Goal: Leave review/rating: Share an evaluation or opinion about a product, service, or content

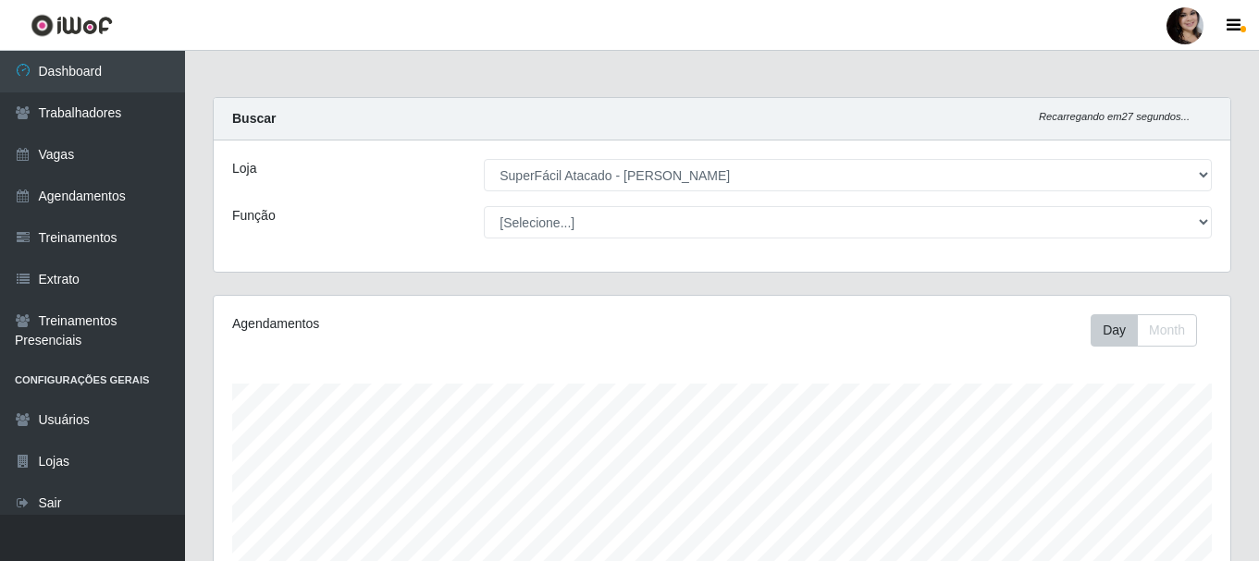
select select "399"
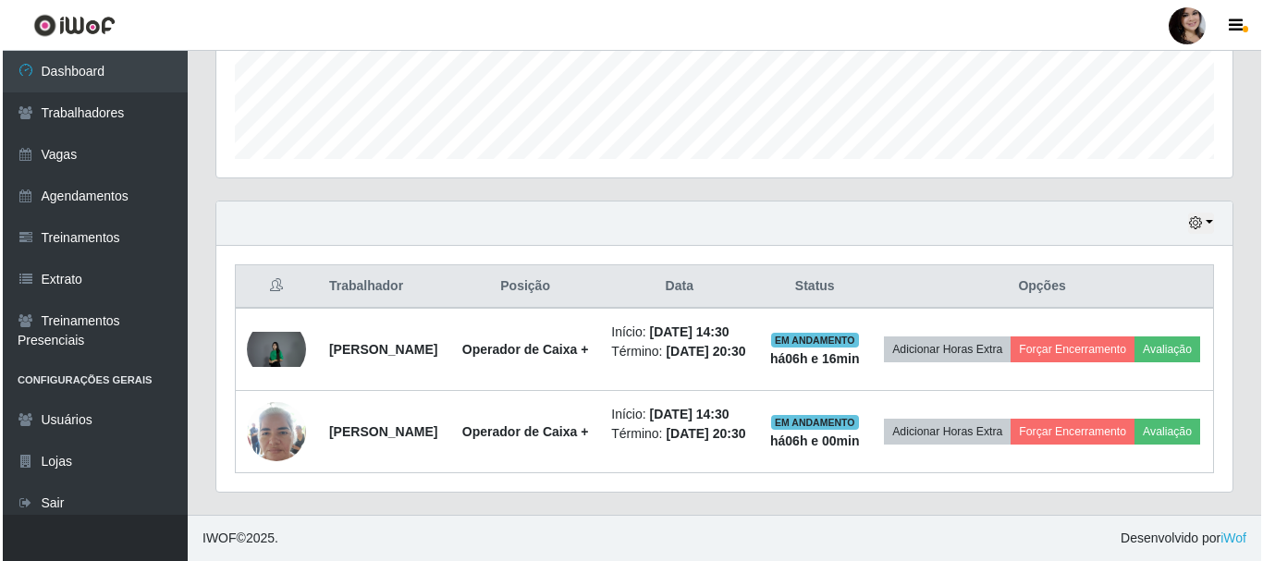
scroll to position [384, 1016]
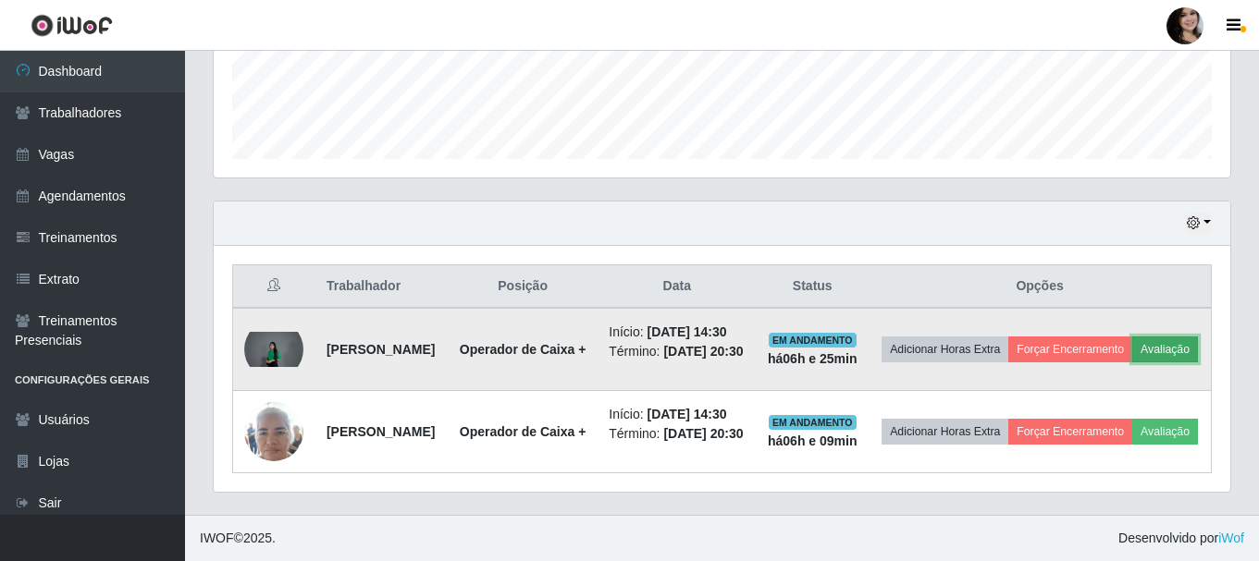
click at [1132, 345] on button "Avaliação" at bounding box center [1165, 350] width 66 height 26
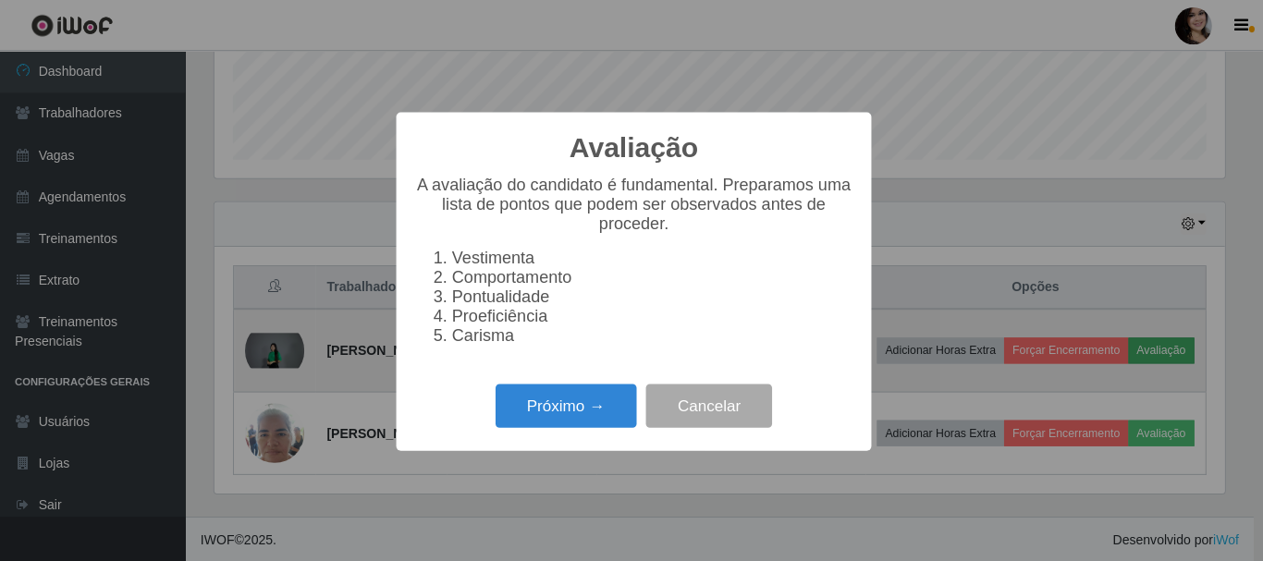
scroll to position [384, 1007]
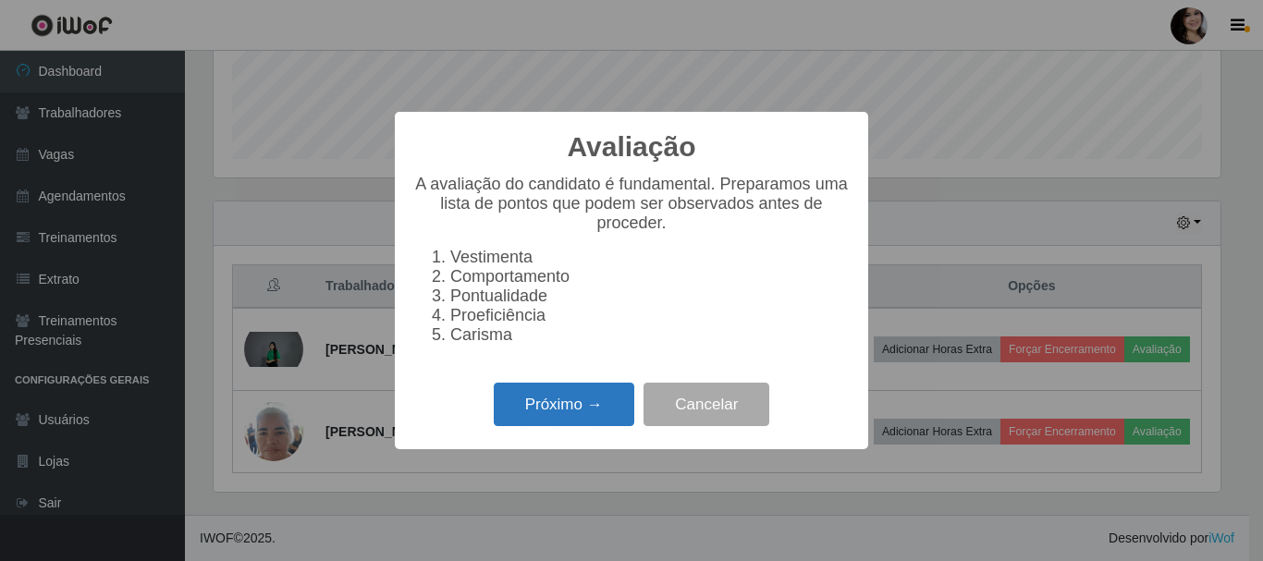
click at [585, 407] on button "Próximo →" at bounding box center [564, 404] width 141 height 43
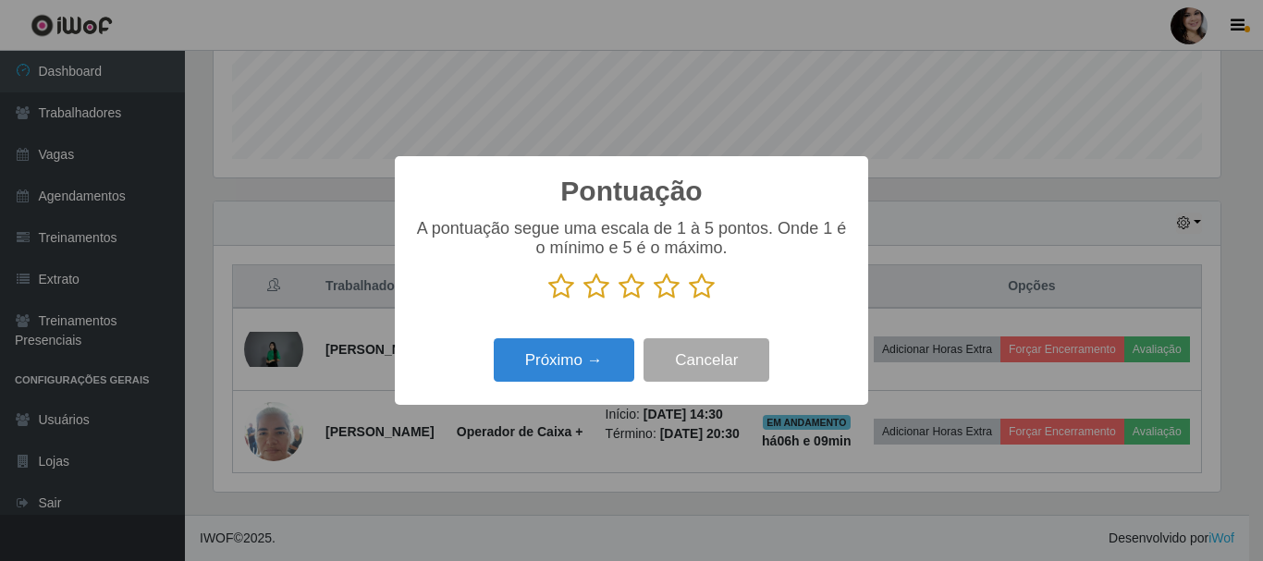
drag, startPoint x: 695, startPoint y: 288, endPoint x: 631, endPoint y: 336, distance: 79.9
click at [696, 288] on icon at bounding box center [702, 287] width 26 height 28
click at [689, 301] on input "radio" at bounding box center [689, 301] width 0 height 0
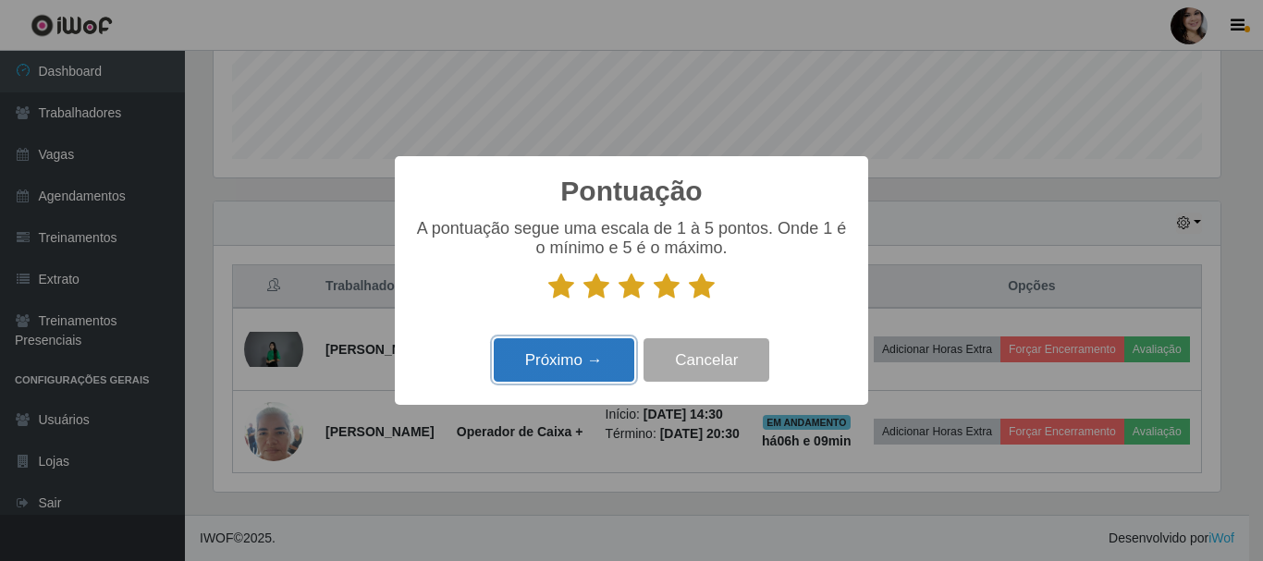
click at [596, 360] on button "Próximo →" at bounding box center [564, 360] width 141 height 43
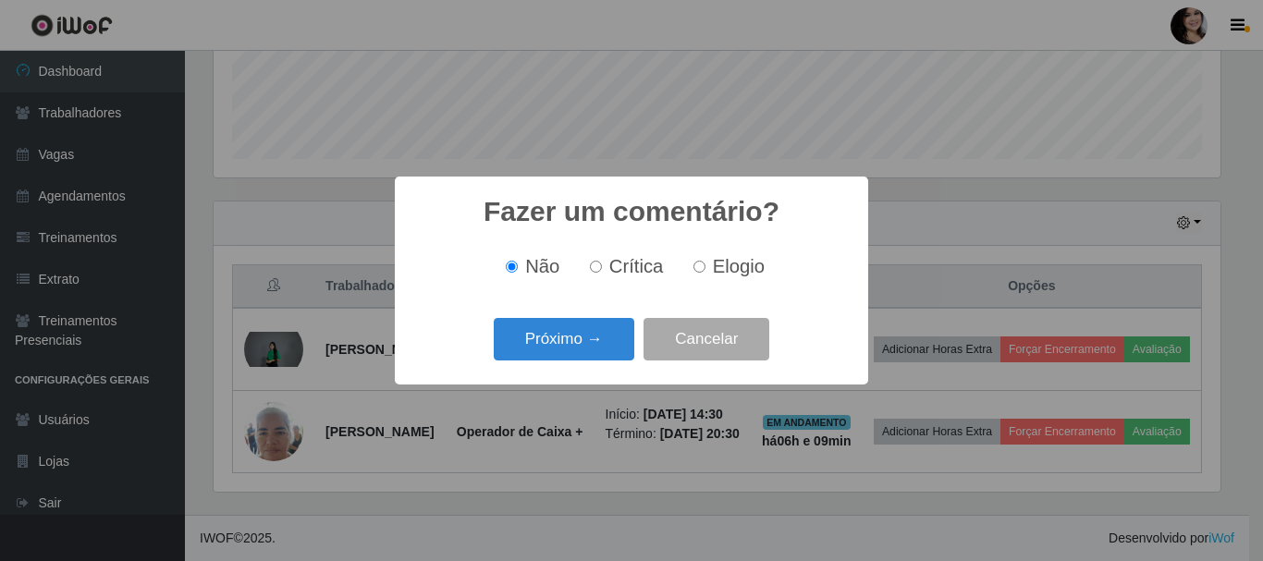
click at [721, 270] on span "Elogio" at bounding box center [739, 266] width 52 height 20
click at [706, 270] on input "Elogio" at bounding box center [700, 267] width 12 height 12
radio input "true"
click at [614, 333] on button "Próximo →" at bounding box center [564, 339] width 141 height 43
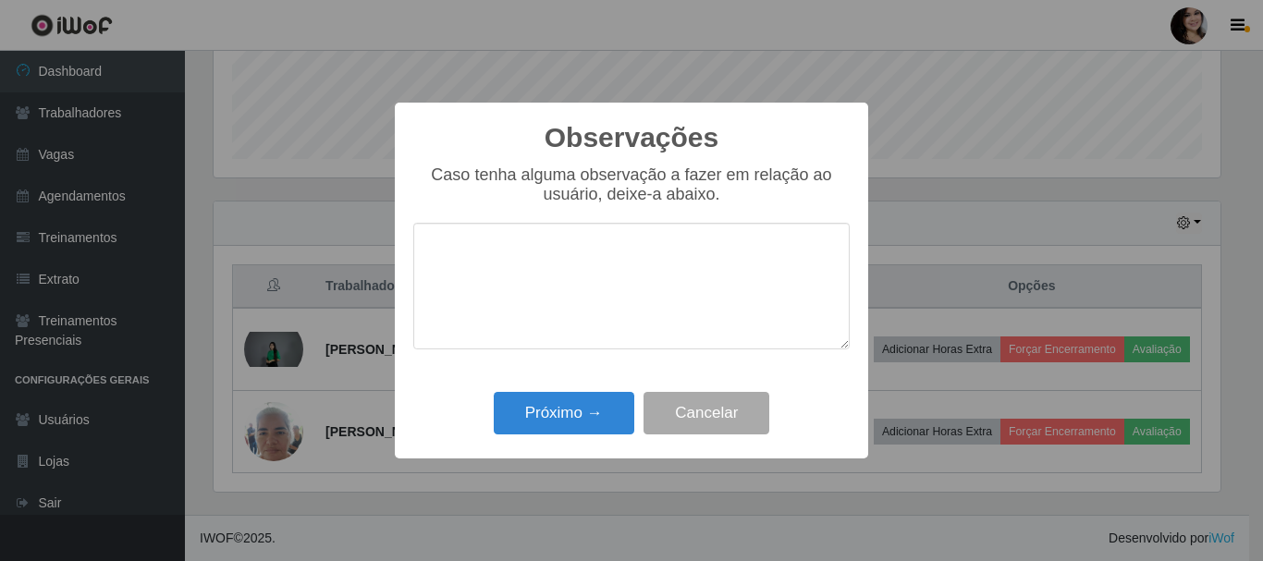
click at [635, 263] on textarea at bounding box center [631, 286] width 437 height 127
type textarea "pontual"
click at [603, 397] on button "Próximo →" at bounding box center [564, 413] width 141 height 43
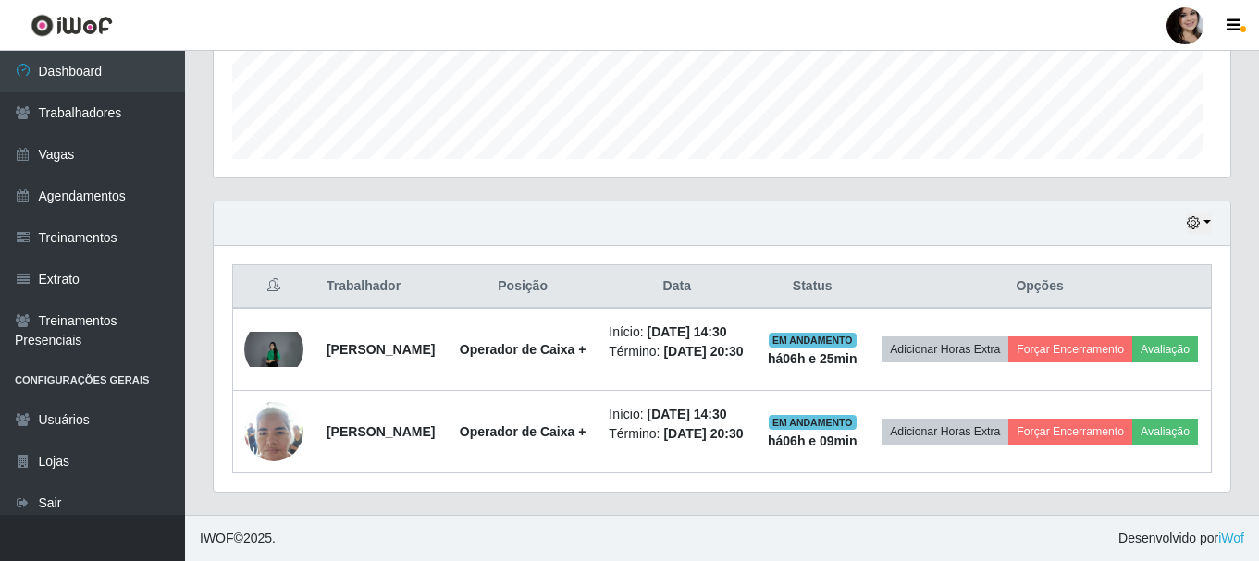
scroll to position [384, 1016]
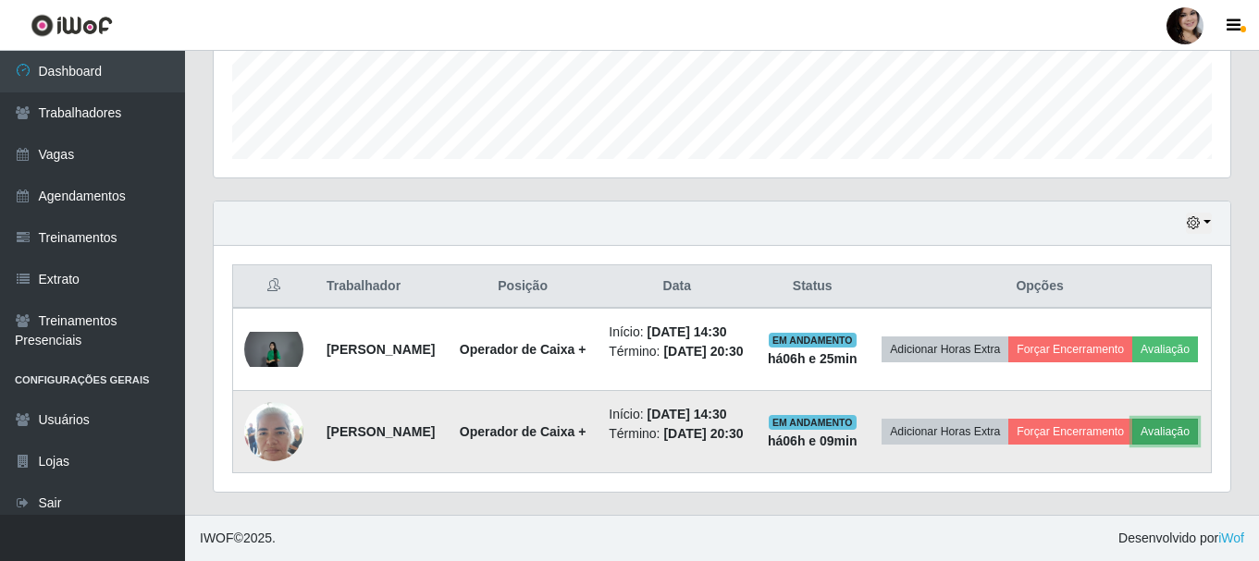
click at [1132, 437] on button "Avaliação" at bounding box center [1165, 432] width 66 height 26
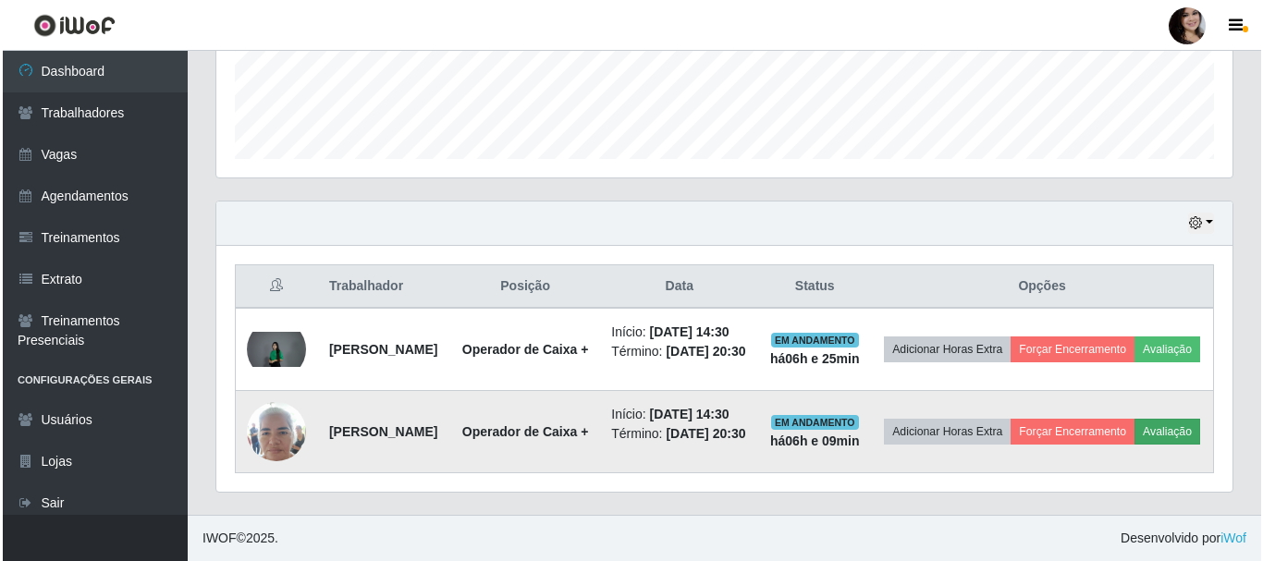
scroll to position [384, 1007]
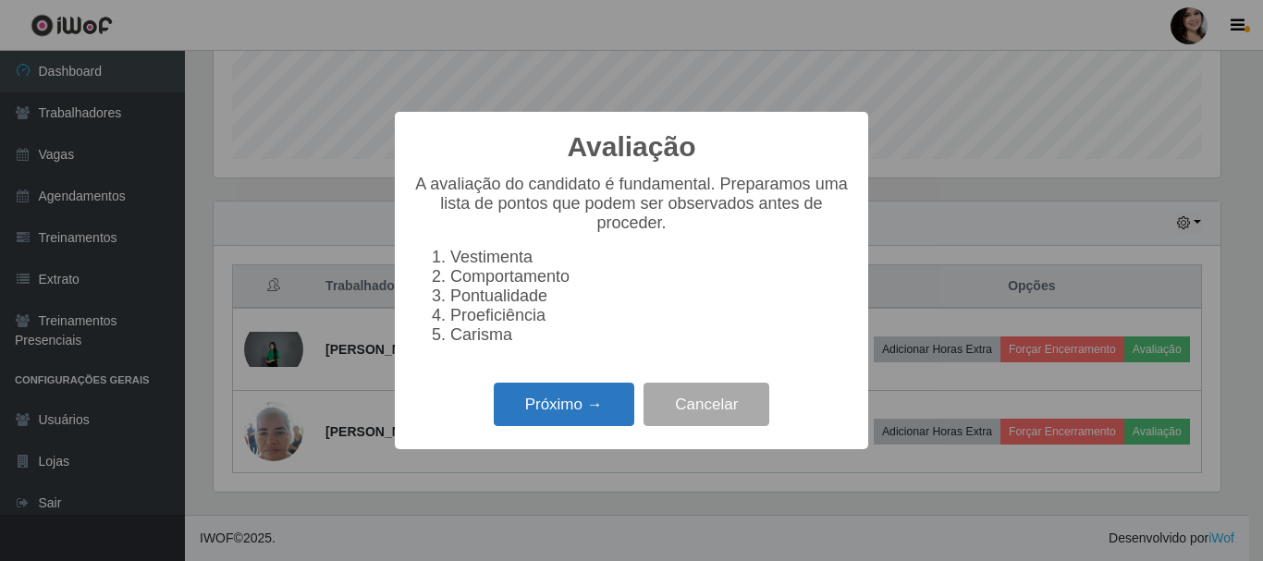
click at [615, 404] on button "Próximo →" at bounding box center [564, 404] width 141 height 43
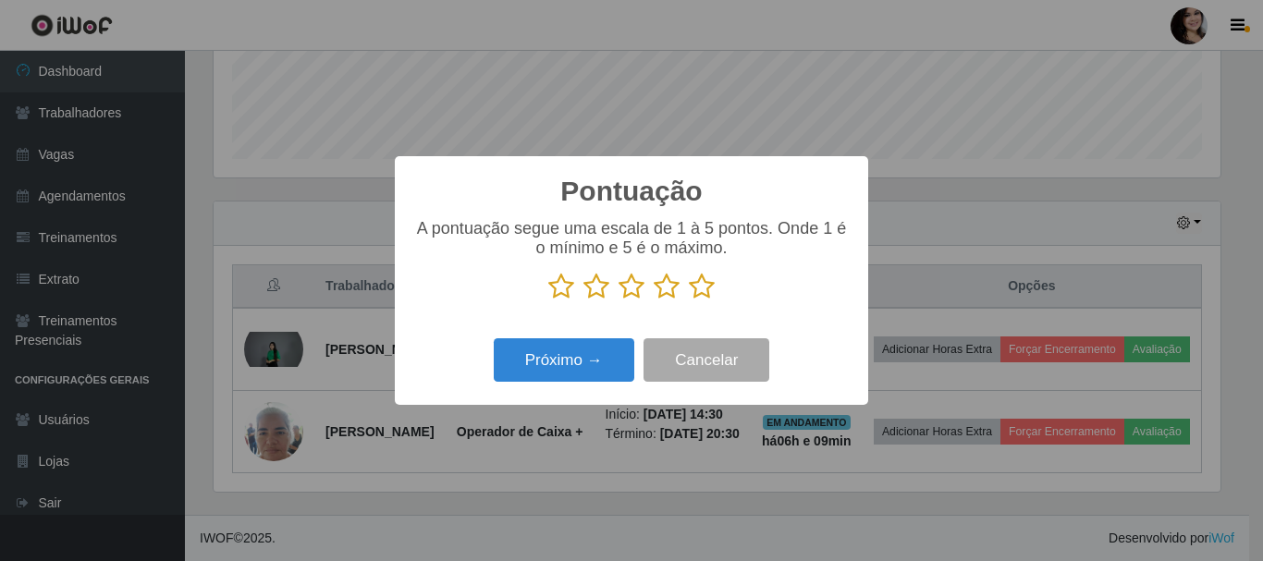
scroll to position [924509, 923886]
click at [692, 286] on icon at bounding box center [702, 287] width 26 height 28
click at [689, 301] on input "radio" at bounding box center [689, 301] width 0 height 0
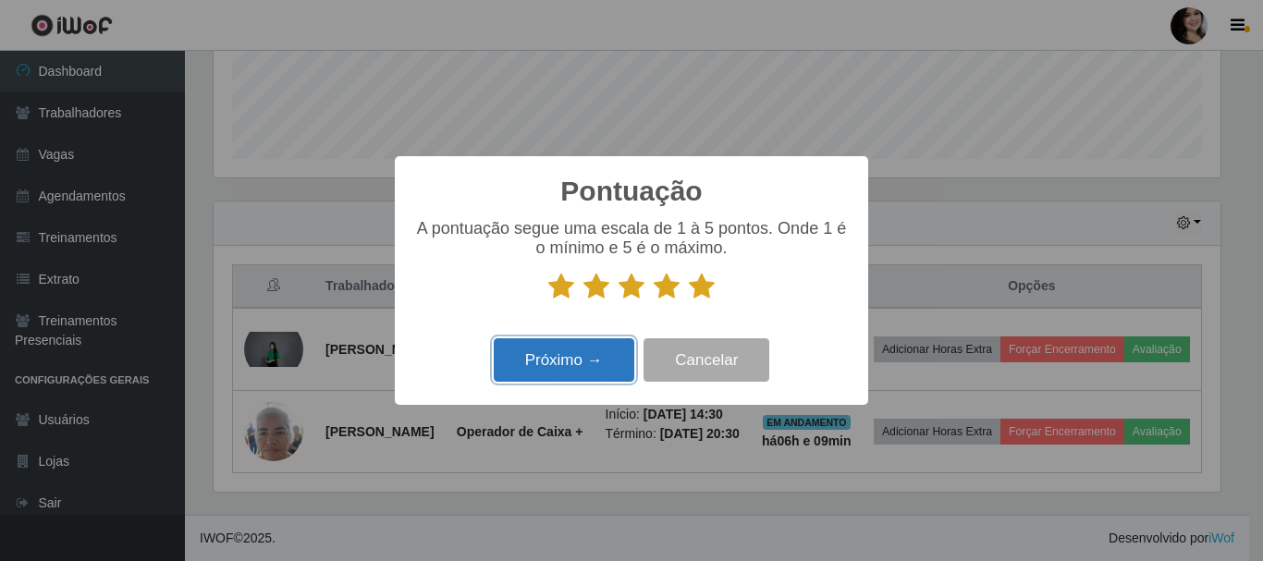
click at [610, 348] on button "Próximo →" at bounding box center [564, 360] width 141 height 43
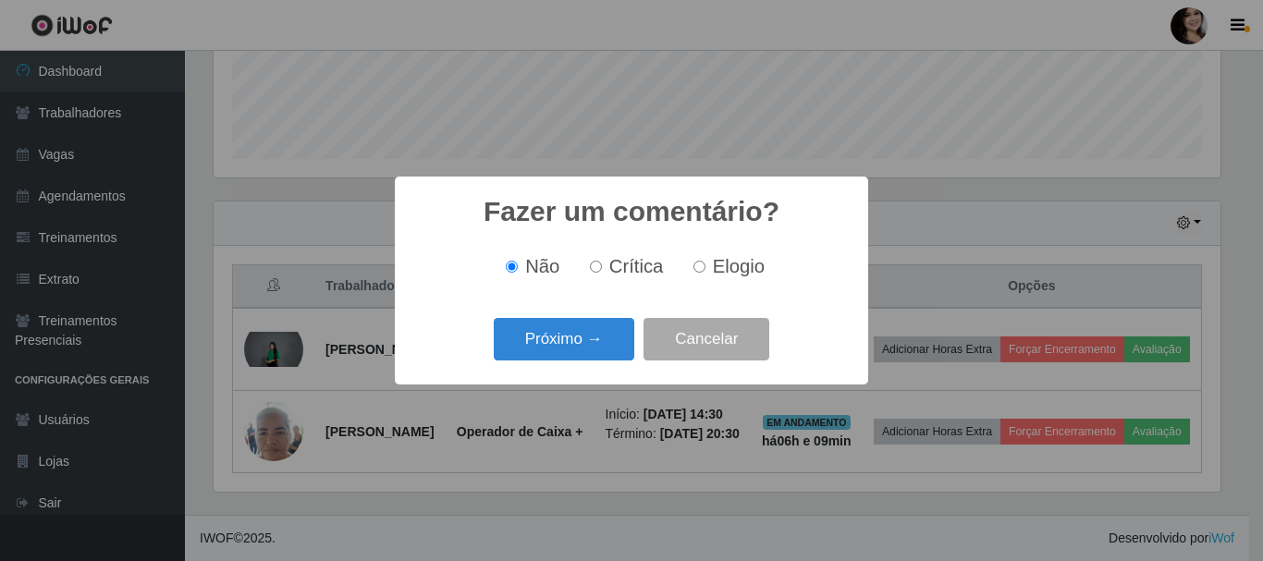
click at [708, 263] on label "Elogio" at bounding box center [725, 266] width 79 height 21
click at [706, 263] on input "Elogio" at bounding box center [700, 267] width 12 height 12
radio input "true"
click at [602, 350] on button "Próximo →" at bounding box center [564, 339] width 141 height 43
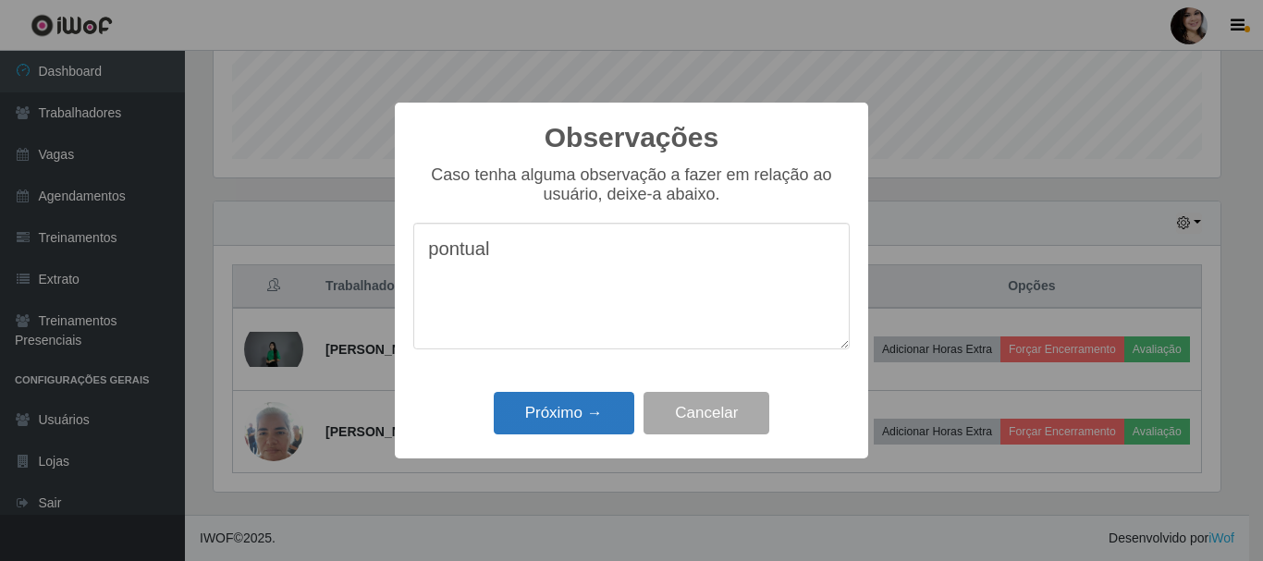
type textarea "pontual"
click at [614, 413] on button "Próximo →" at bounding box center [564, 413] width 141 height 43
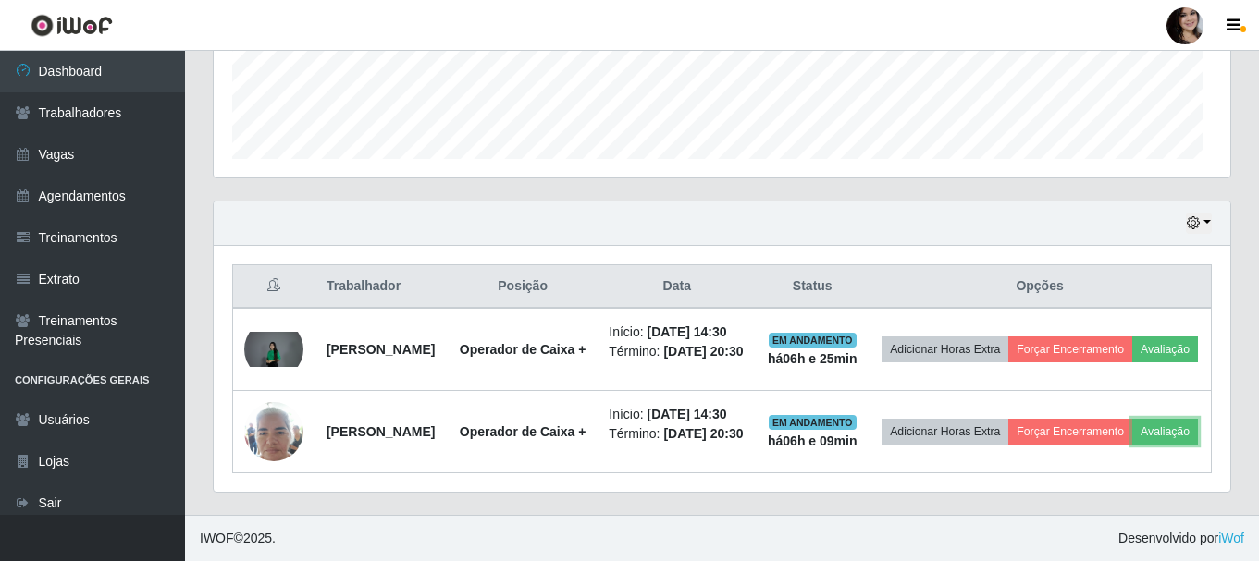
scroll to position [384, 1016]
click at [1189, 265] on th "Opções" at bounding box center [1039, 286] width 342 height 43
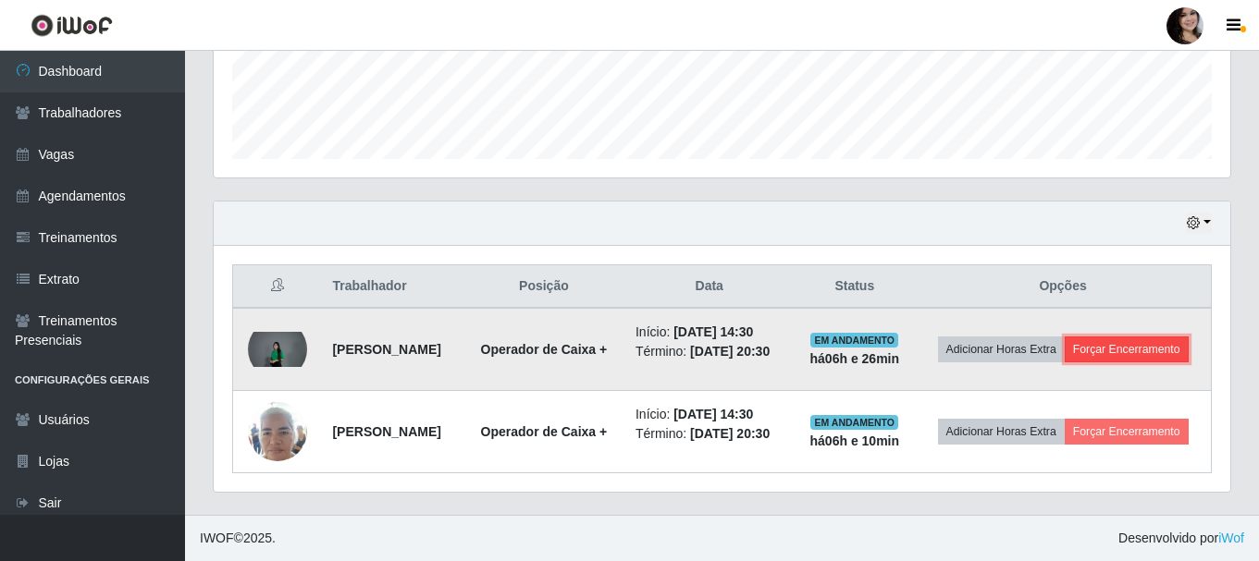
click at [1111, 343] on button "Forçar Encerramento" at bounding box center [1127, 350] width 124 height 26
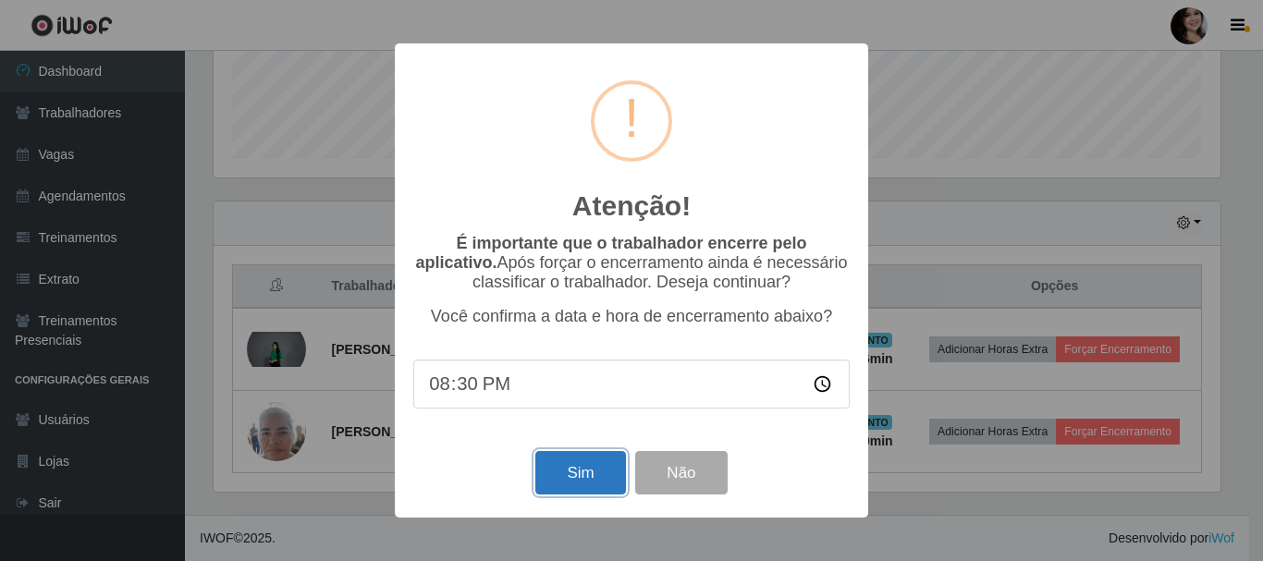
click at [595, 476] on button "Sim" at bounding box center [581, 472] width 90 height 43
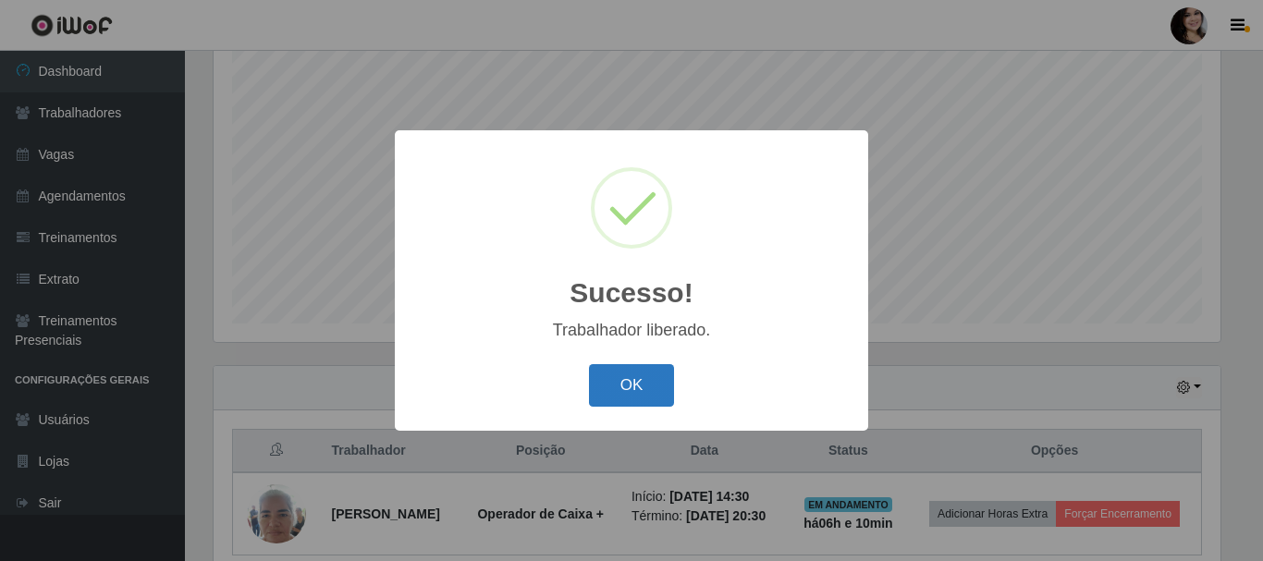
click at [649, 388] on button "OK" at bounding box center [632, 385] width 86 height 43
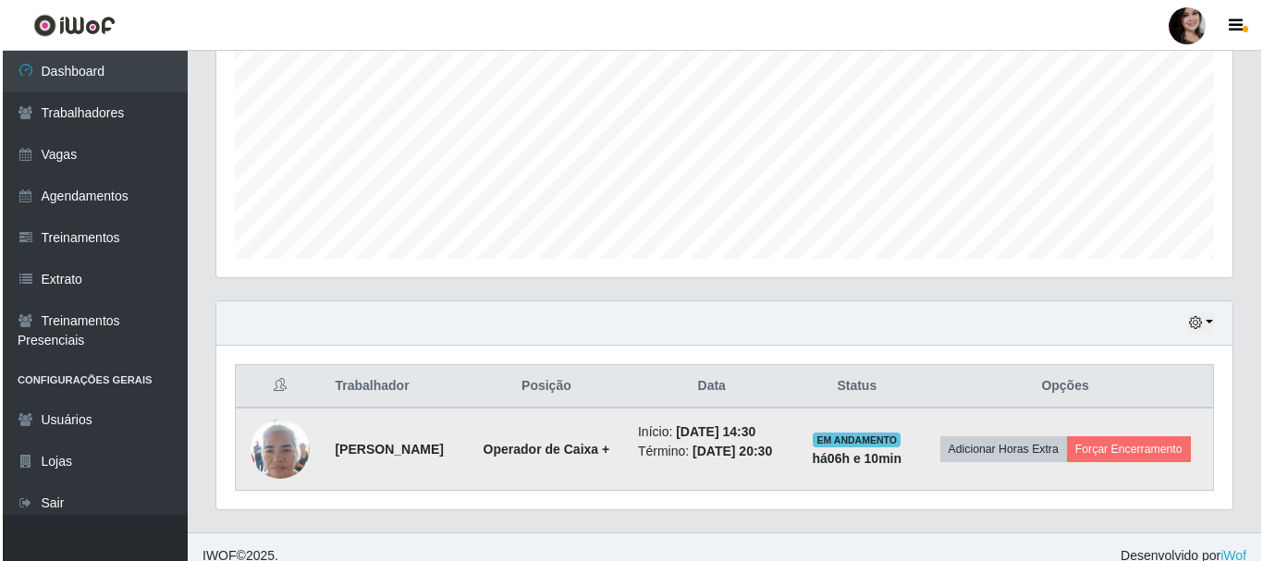
scroll to position [430, 0]
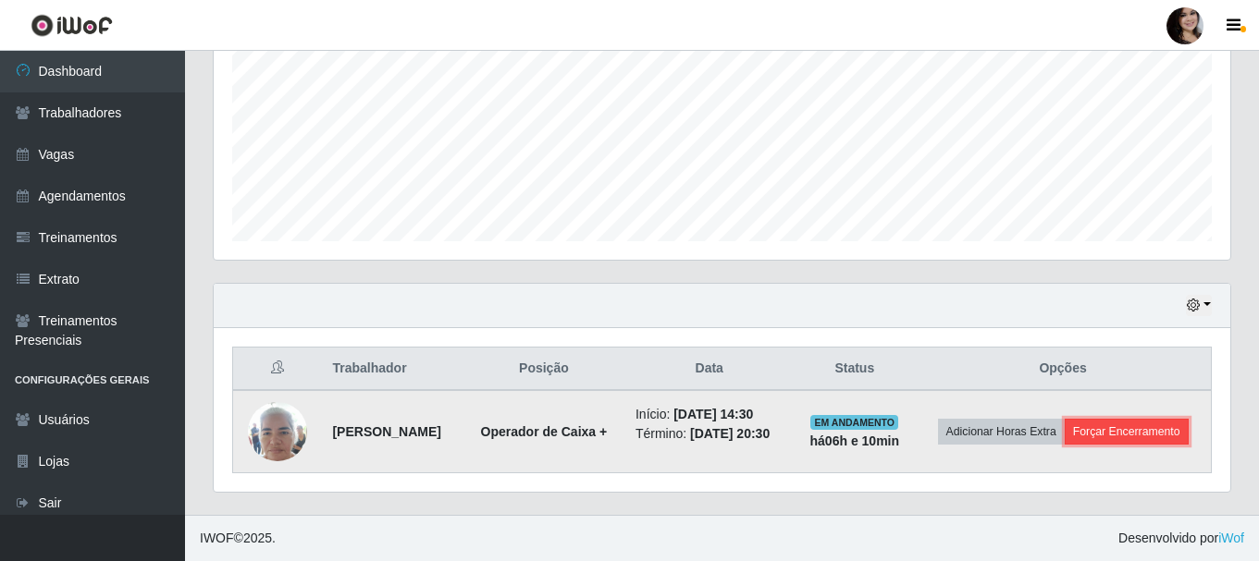
click at [1066, 445] on button "Forçar Encerramento" at bounding box center [1127, 432] width 124 height 26
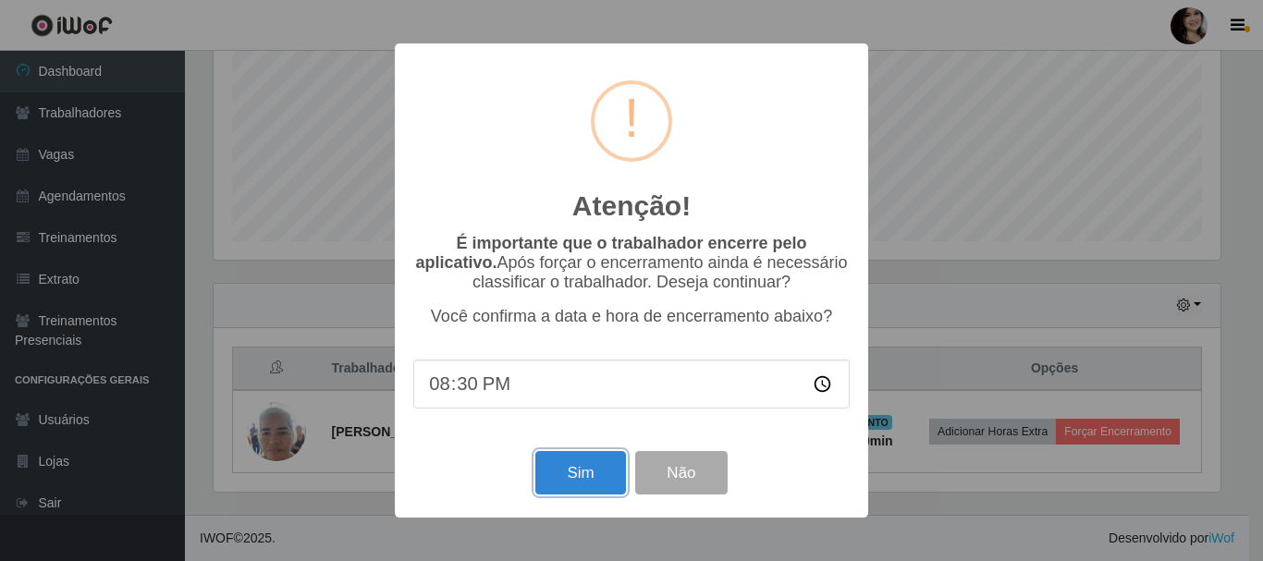
drag, startPoint x: 591, startPoint y: 470, endPoint x: 585, endPoint y: 510, distance: 40.2
click at [591, 472] on button "Sim" at bounding box center [581, 472] width 90 height 43
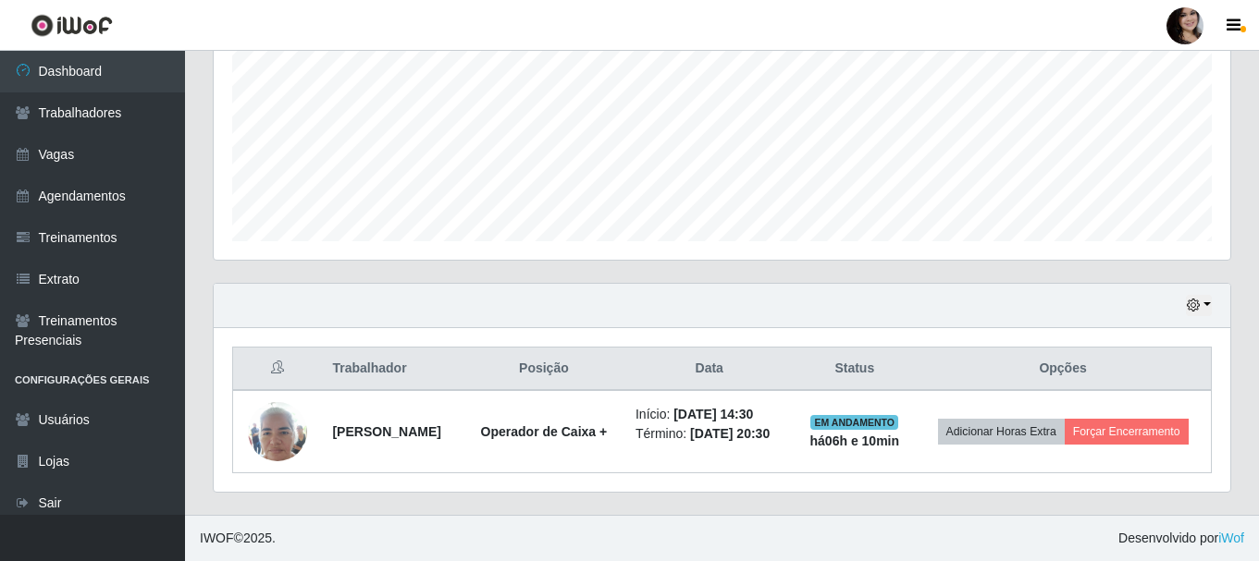
scroll to position [0, 0]
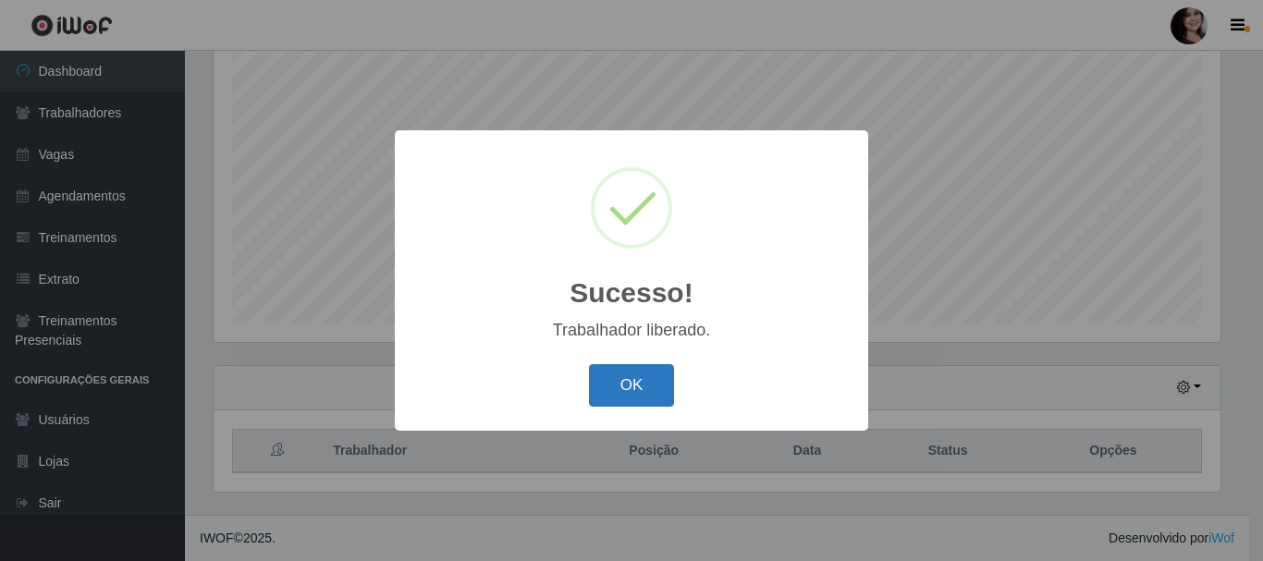
click at [639, 388] on button "OK" at bounding box center [632, 385] width 86 height 43
